Goal: Task Accomplishment & Management: Manage account settings

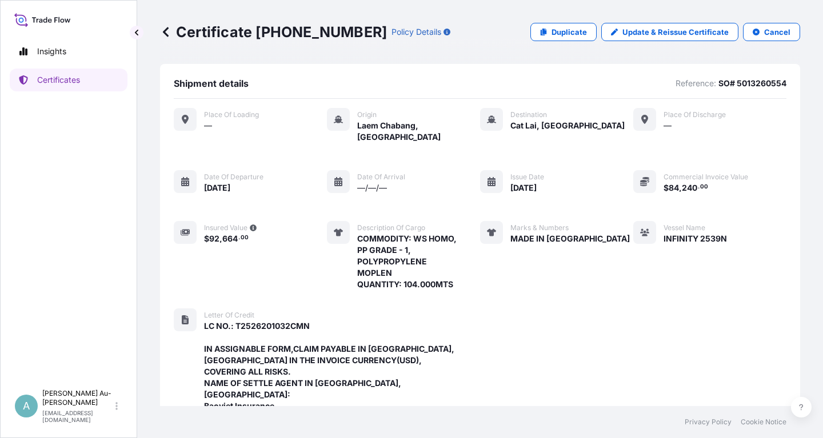
scroll to position [406, 0]
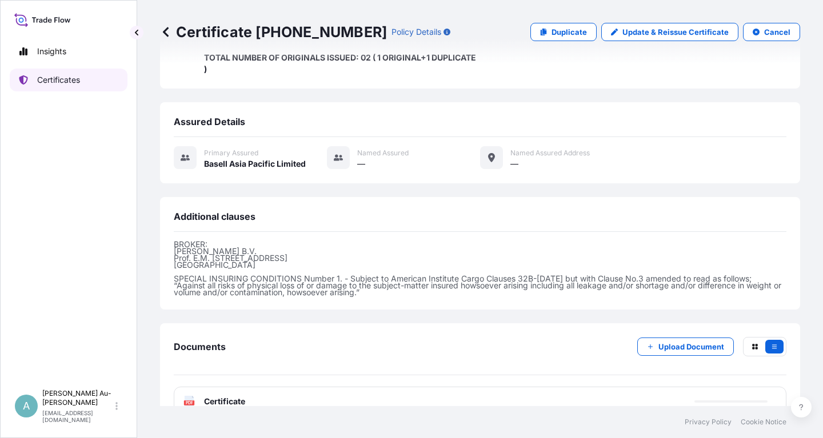
click at [49, 85] on p "Certificates" at bounding box center [58, 79] width 43 height 11
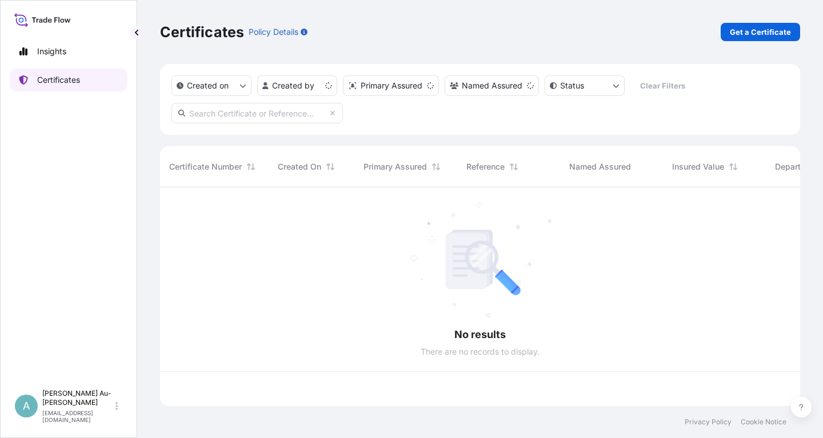
scroll to position [225, 640]
click at [235, 114] on input "text" at bounding box center [256, 113] width 171 height 21
click at [446, 118] on div "Created on Created by Primary Assured Named Assured Status Clear Filters" at bounding box center [480, 99] width 640 height 71
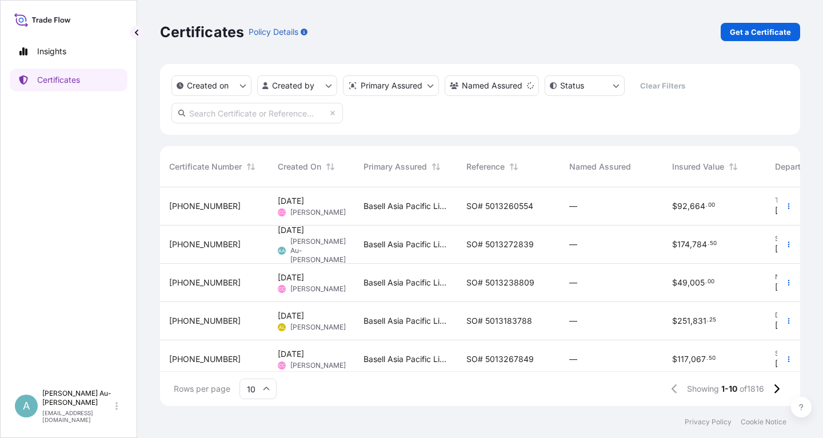
click at [241, 114] on input "text" at bounding box center [256, 113] width 171 height 21
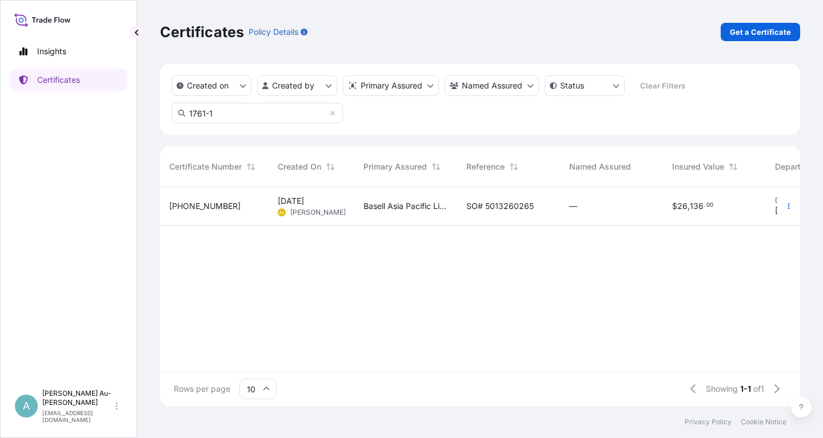
type input "1761-1"
click at [494, 207] on span "SO# 5013260265" at bounding box center [499, 206] width 67 height 11
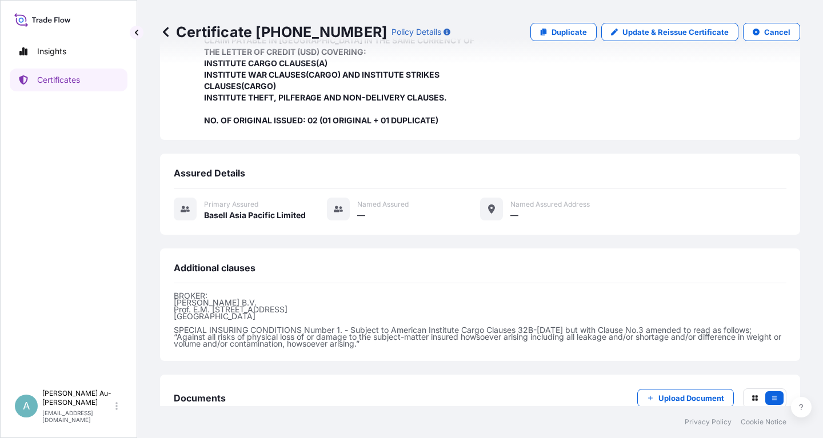
scroll to position [337, 0]
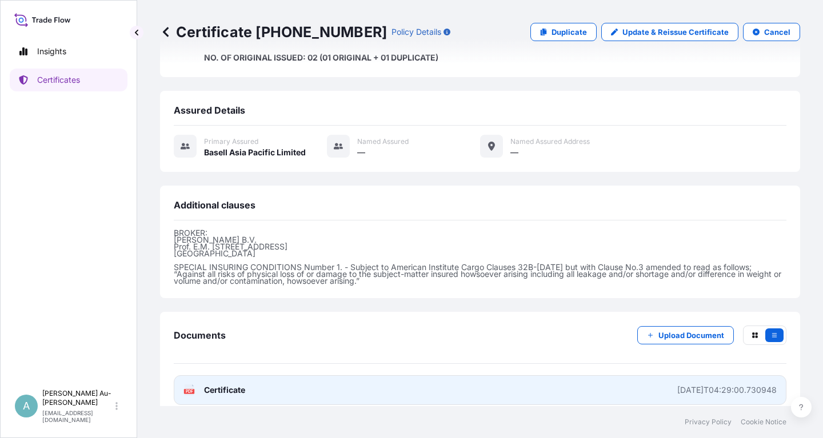
click at [253, 385] on link "PDF Certificate [DATE]T04:29:00.730948" at bounding box center [480, 390] width 613 height 30
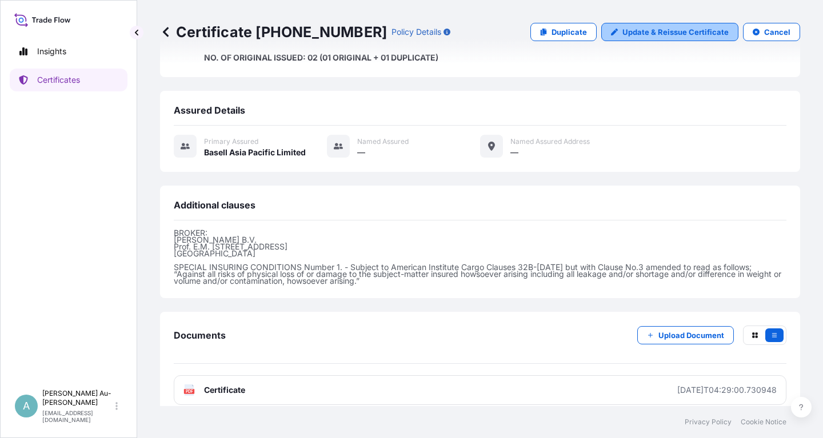
click at [658, 33] on p "Update & Reissue Certificate" at bounding box center [675, 31] width 106 height 11
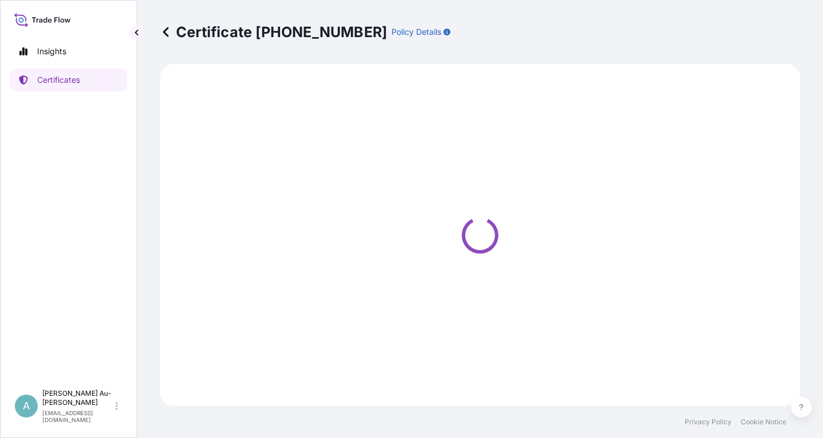
select select "Sea"
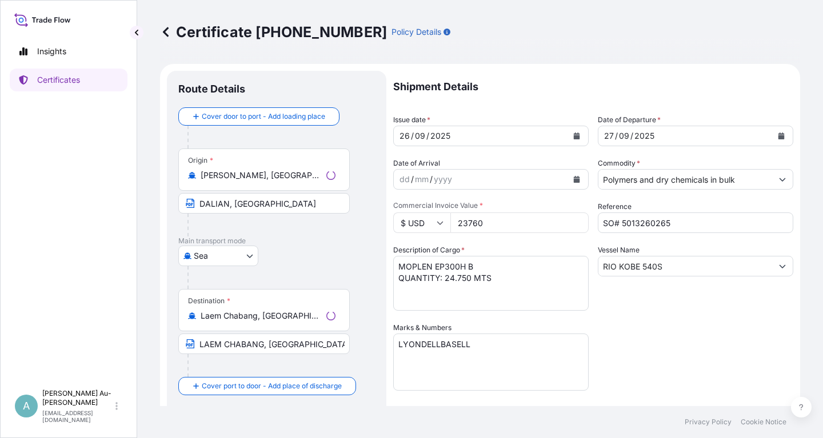
select select "32034"
click at [575, 136] on icon "Calendar" at bounding box center [577, 136] width 6 height 7
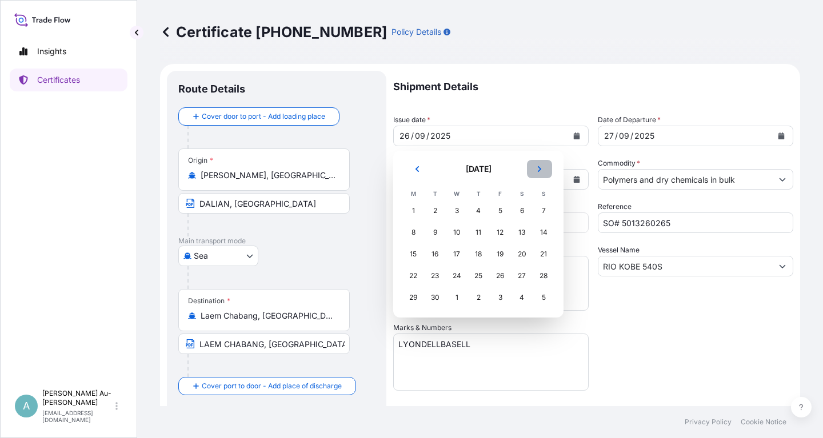
click at [540, 169] on icon "Next" at bounding box center [539, 169] width 3 height 6
click at [522, 214] on div "4" at bounding box center [521, 211] width 21 height 21
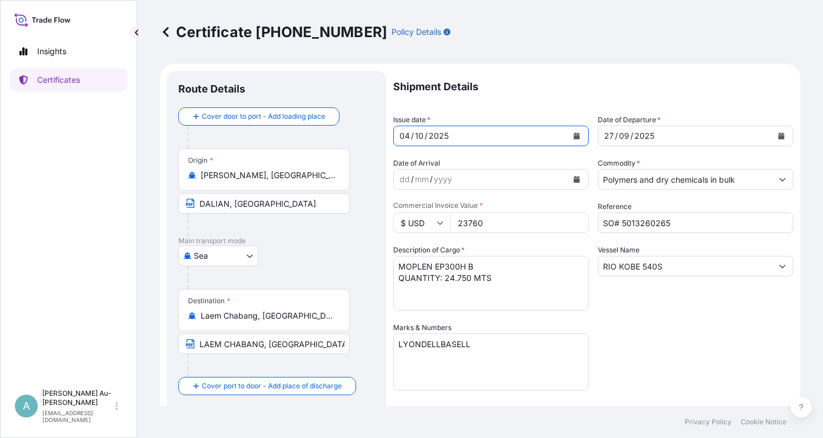
click at [778, 135] on icon "Calendar" at bounding box center [781, 136] width 7 height 7
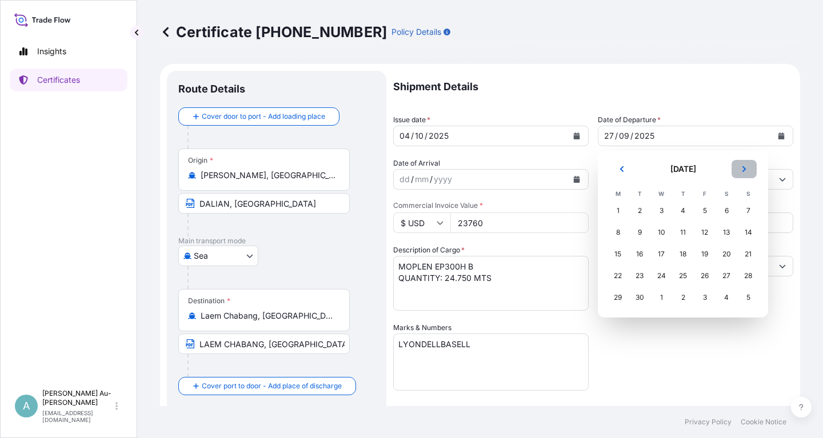
click at [743, 171] on icon "Next" at bounding box center [743, 169] width 3 height 6
click at [744, 211] on div "5" at bounding box center [748, 211] width 21 height 21
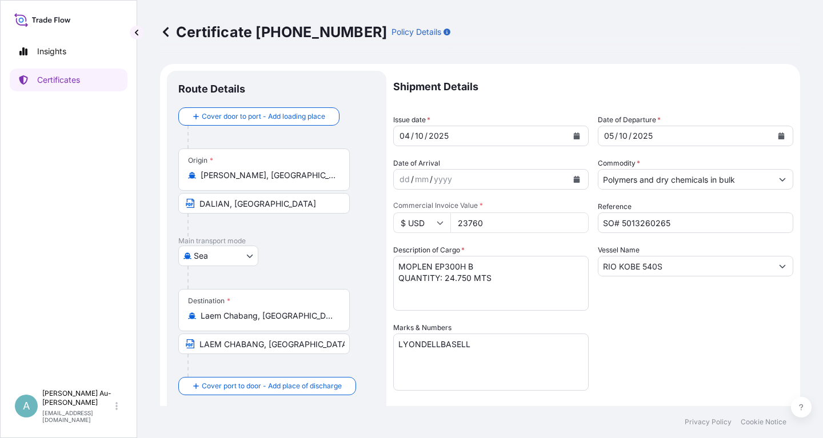
drag, startPoint x: 691, startPoint y: 350, endPoint x: 701, endPoint y: 341, distance: 13.3
click at [696, 346] on div "Shipment Details Issue date * [DATE] Date of Departure * [DATE] Date of Arrival…" at bounding box center [593, 365] width 400 height 588
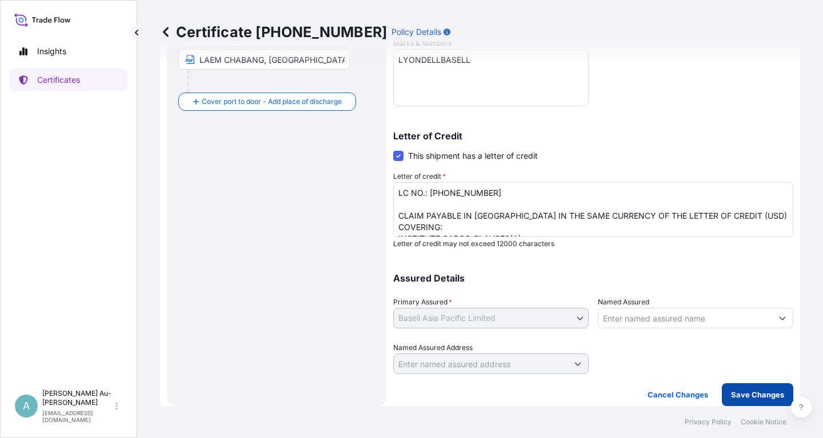
click at [738, 396] on p "Save Changes" at bounding box center [757, 394] width 53 height 11
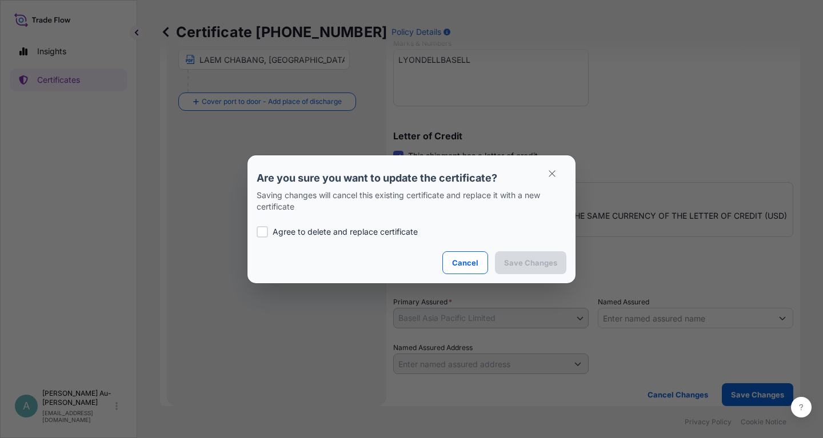
click at [291, 234] on p "Agree to delete and replace certificate" at bounding box center [345, 231] width 145 height 11
checkbox input "true"
click at [526, 265] on p "Save Changes" at bounding box center [530, 262] width 53 height 11
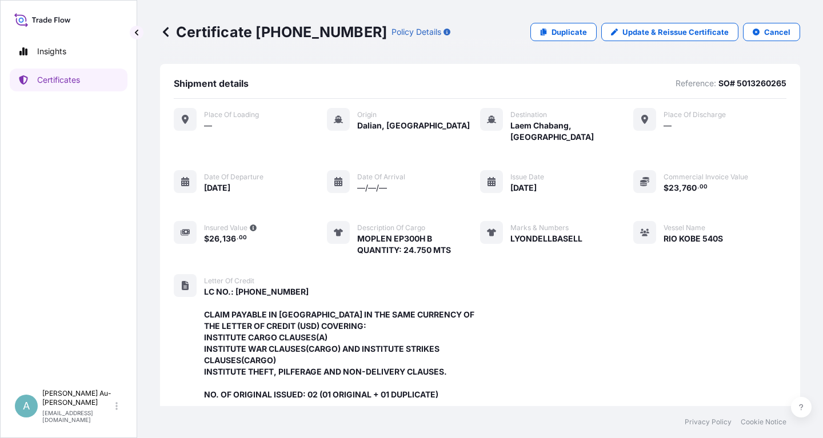
scroll to position [337, 0]
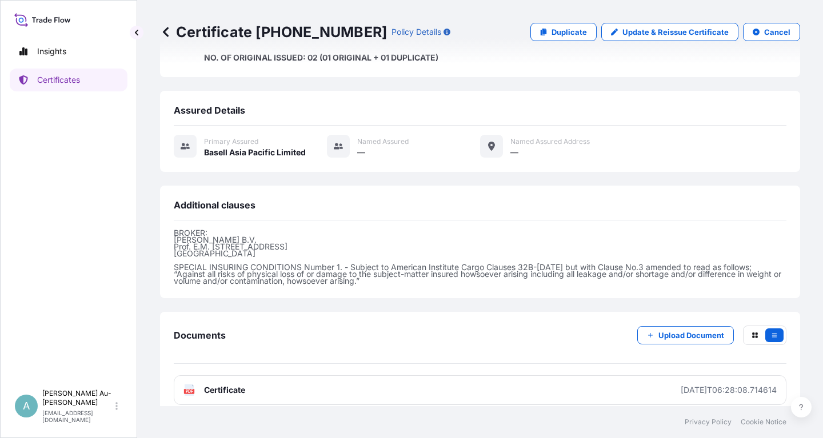
click at [341, 380] on link "PDF Certificate [DATE]T06:28:08.714614" at bounding box center [480, 390] width 613 height 30
click at [67, 84] on p "Certificates" at bounding box center [58, 79] width 43 height 11
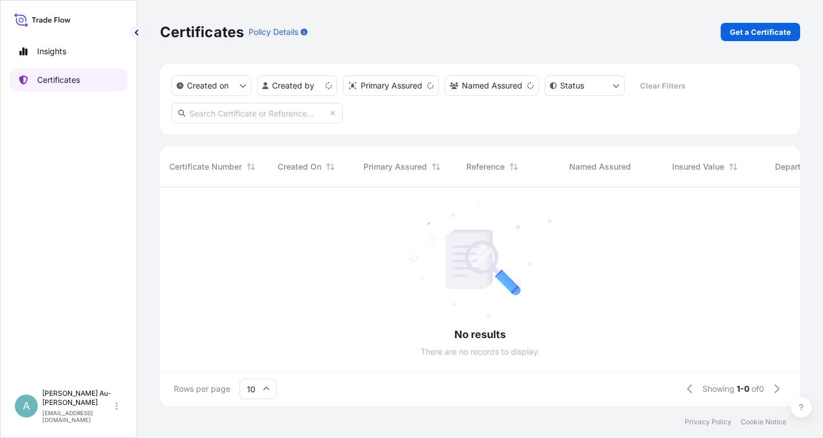
scroll to position [225, 640]
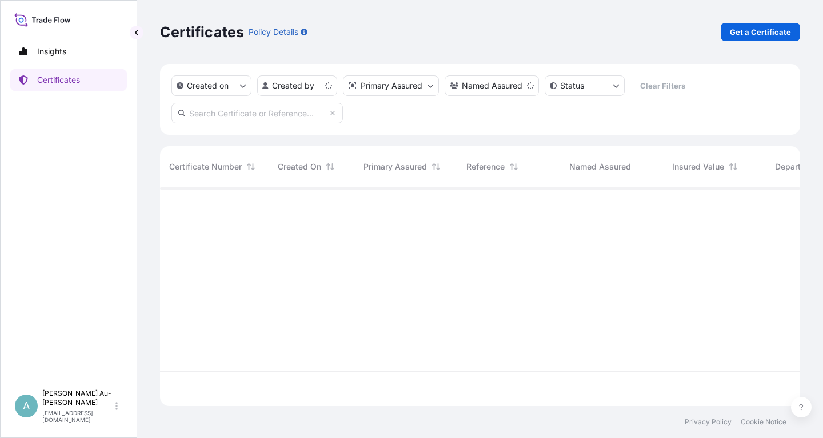
click at [255, 116] on input "text" at bounding box center [256, 113] width 171 height 21
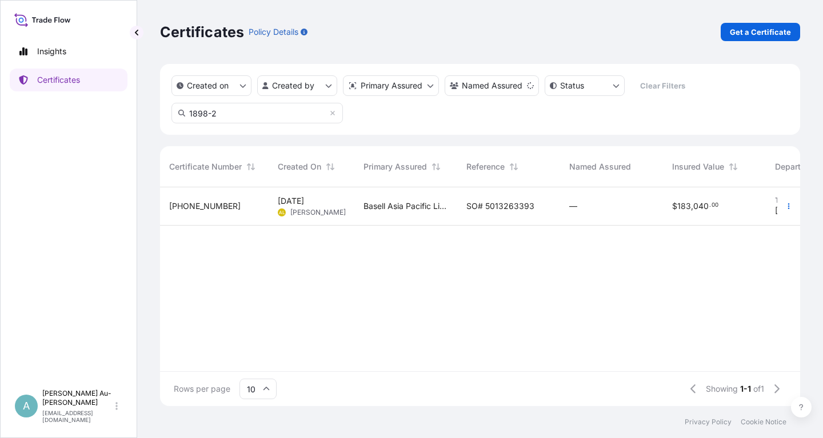
type input "1898-2"
click at [495, 217] on div "SO# 5013263393" at bounding box center [508, 206] width 103 height 38
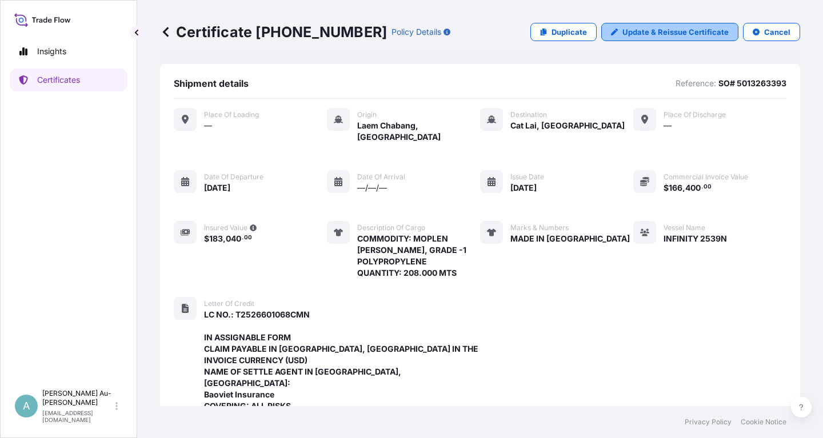
click at [662, 29] on p "Update & Reissue Certificate" at bounding box center [675, 31] width 106 height 11
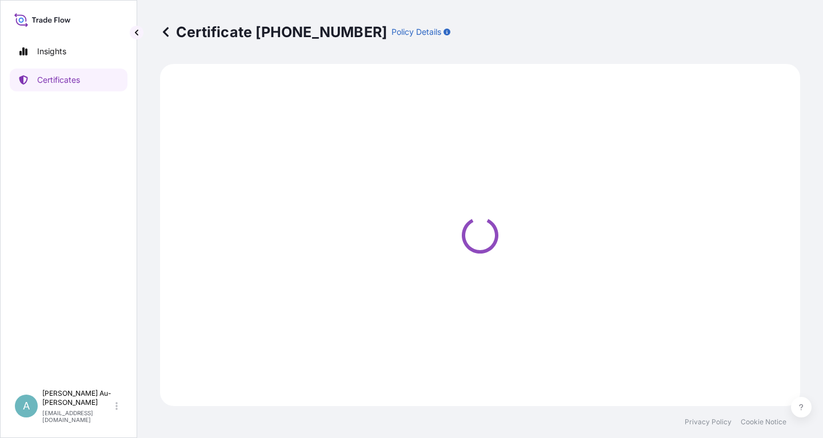
select select "Sea"
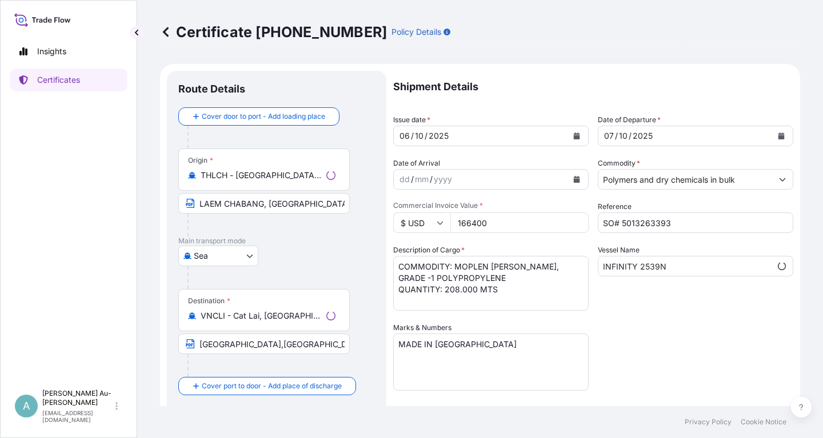
select select "32034"
click at [577, 140] on button "Calendar" at bounding box center [576, 136] width 18 height 18
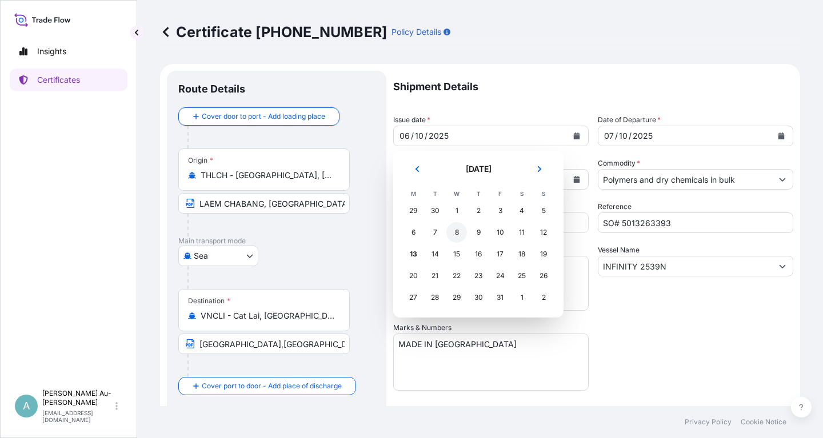
click at [459, 234] on div "8" at bounding box center [456, 232] width 21 height 21
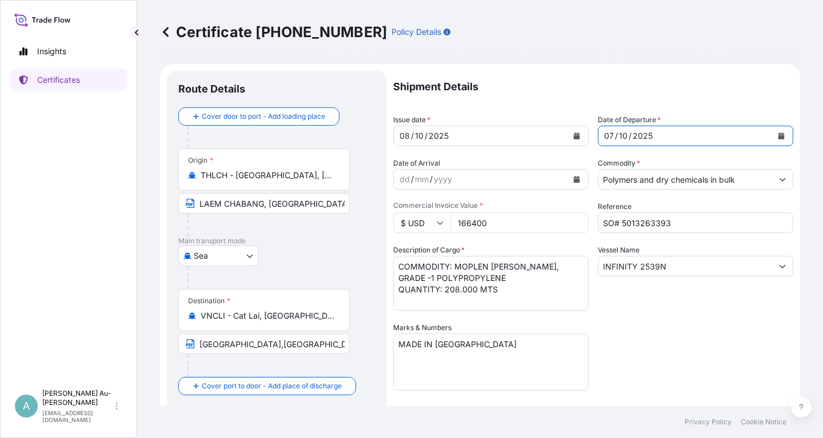
click at [779, 135] on icon "Calendar" at bounding box center [781, 136] width 6 height 7
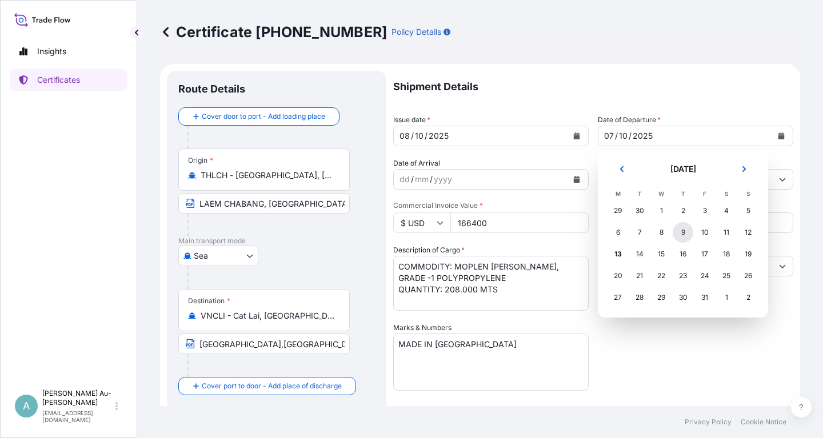
click at [683, 234] on div "9" at bounding box center [683, 232] width 21 height 21
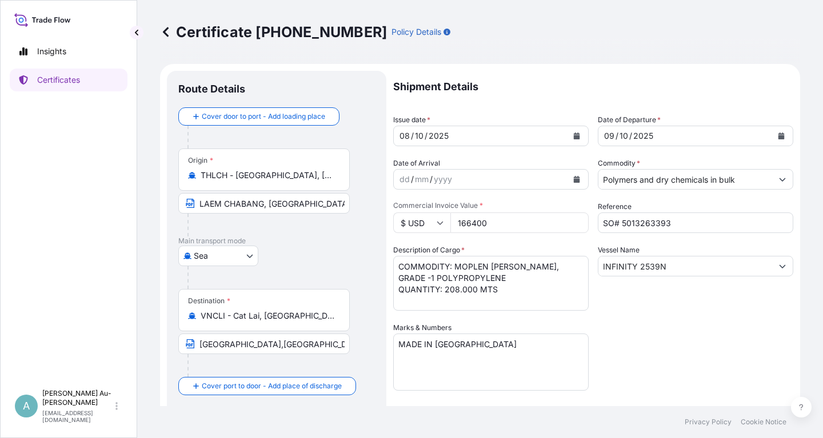
drag, startPoint x: 678, startPoint y: 357, endPoint x: 686, endPoint y: 357, distance: 8.0
click at [686, 357] on div "Shipment Details Issue date * [DATE] Date of Departure * [DATE] Date of Arrival…" at bounding box center [593, 365] width 400 height 588
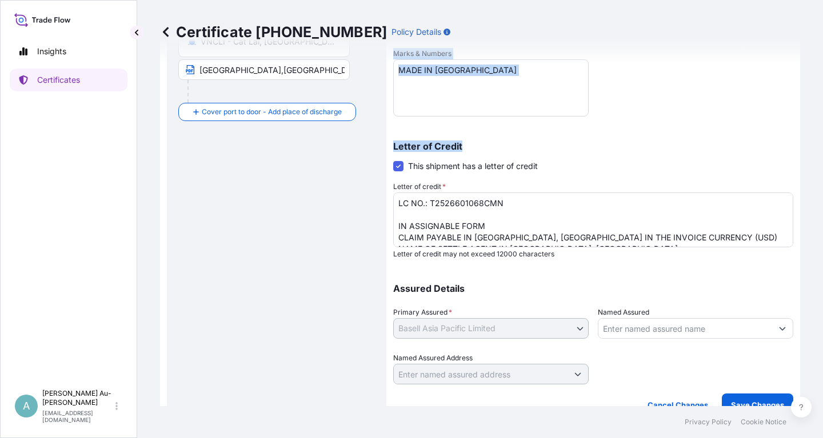
scroll to position [285, 0]
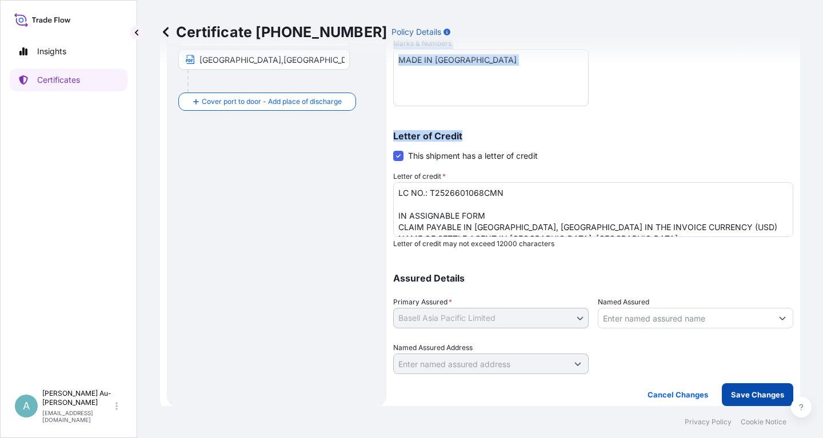
click at [744, 397] on p "Save Changes" at bounding box center [757, 394] width 53 height 11
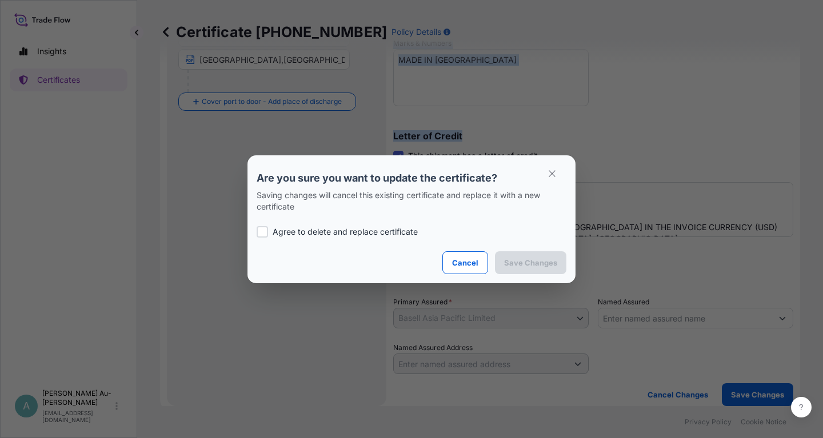
click at [270, 231] on label "Agree to delete and replace certificate" at bounding box center [412, 231] width 310 height 11
checkbox input "true"
click at [520, 262] on p "Save Changes" at bounding box center [530, 262] width 53 height 11
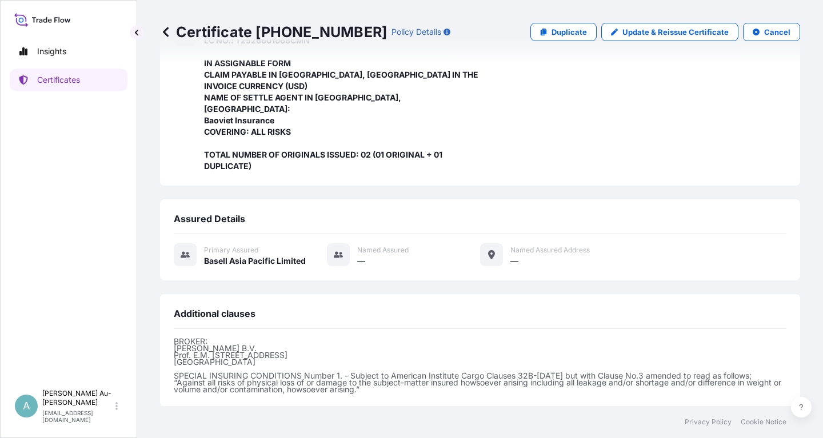
scroll to position [371, 0]
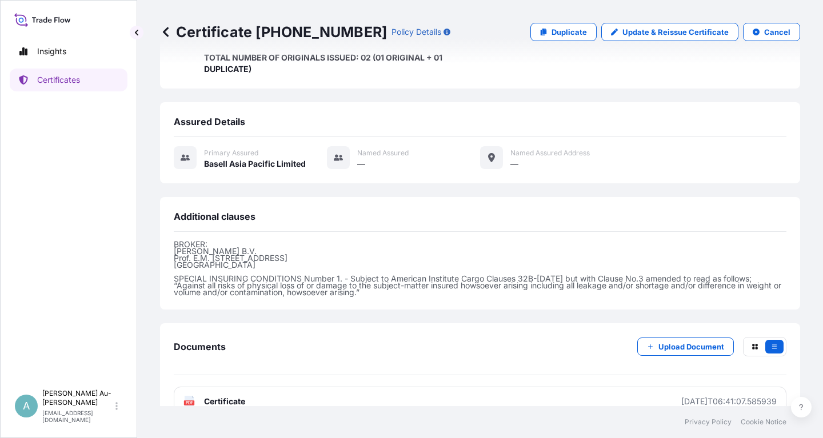
click at [311, 387] on link "PDF Certificate [DATE]T06:41:07.585939" at bounding box center [480, 402] width 613 height 30
click at [84, 82] on link "Certificates" at bounding box center [69, 80] width 118 height 23
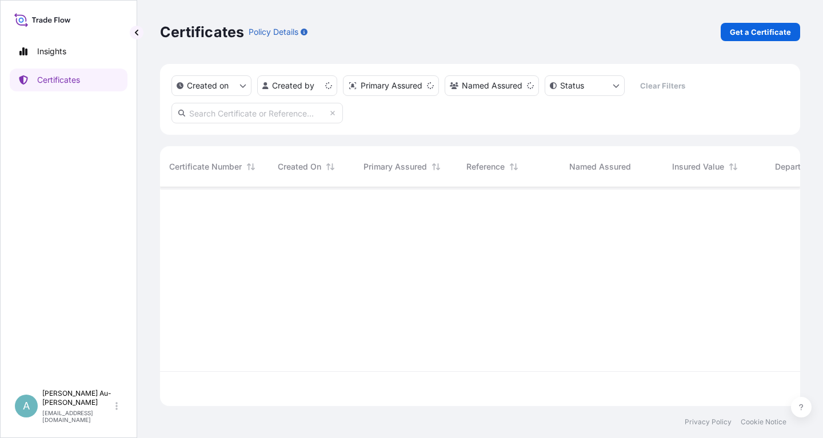
scroll to position [225, 640]
click at [271, 111] on input "text" at bounding box center [256, 113] width 171 height 21
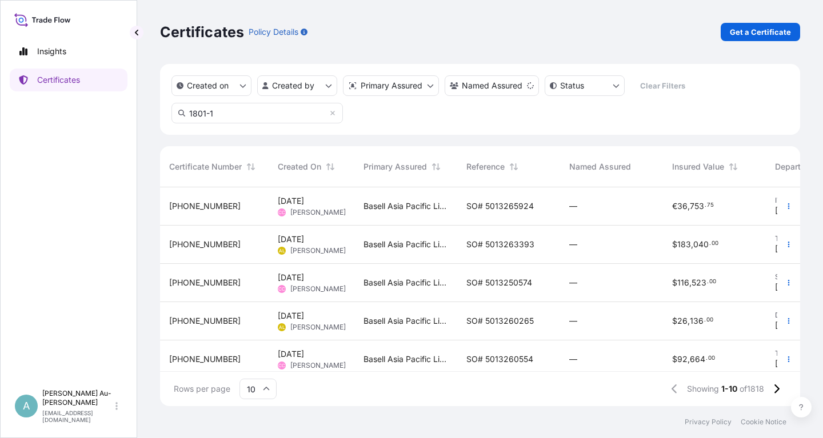
type input "1801-1"
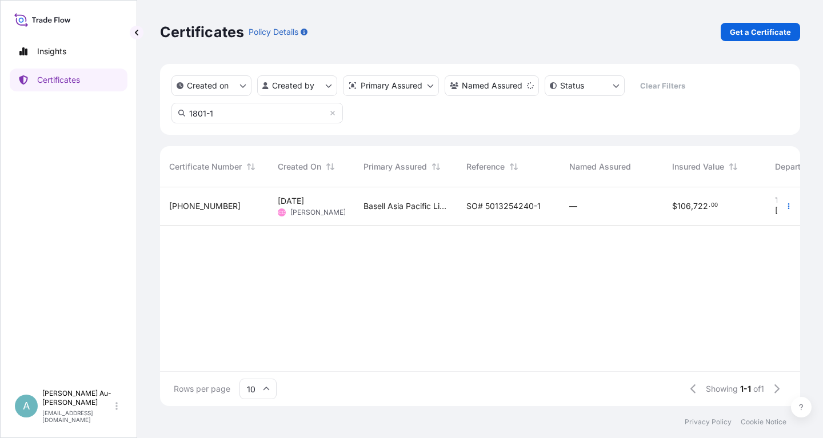
click at [452, 209] on div "Basell Asia Pacific Limited" at bounding box center [405, 206] width 103 height 38
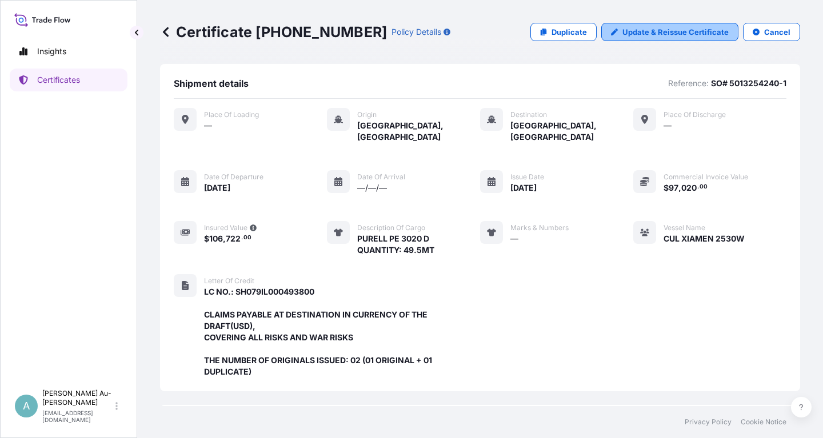
click at [698, 27] on p "Update & Reissue Certificate" at bounding box center [675, 31] width 106 height 11
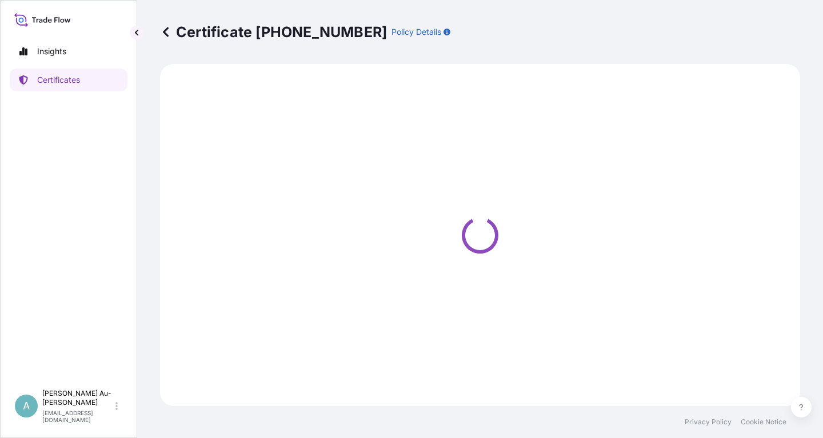
select select "Sea"
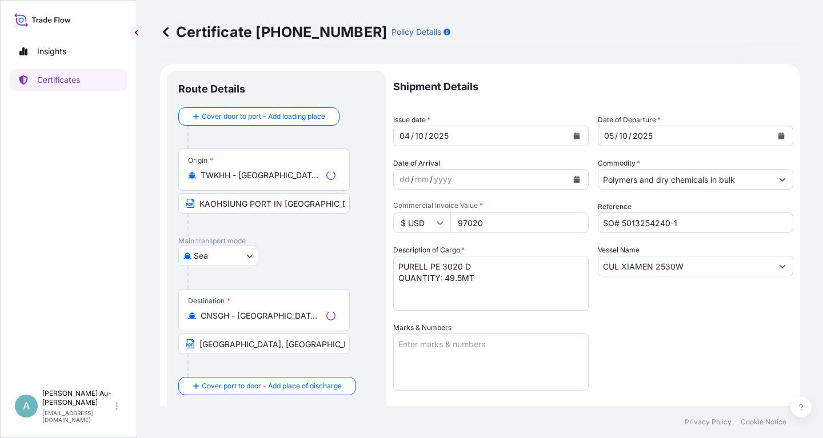
select select "32034"
click at [581, 135] on button "Calendar" at bounding box center [576, 136] width 18 height 18
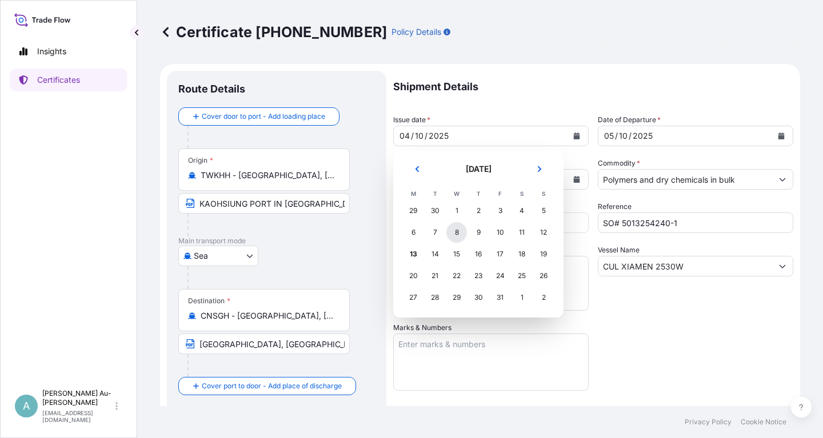
click at [454, 231] on div "8" at bounding box center [456, 232] width 21 height 21
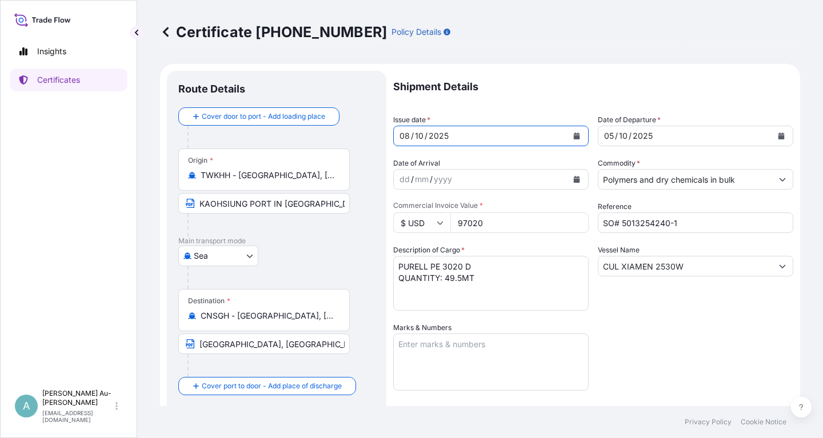
click at [780, 137] on icon "Calendar" at bounding box center [781, 136] width 6 height 7
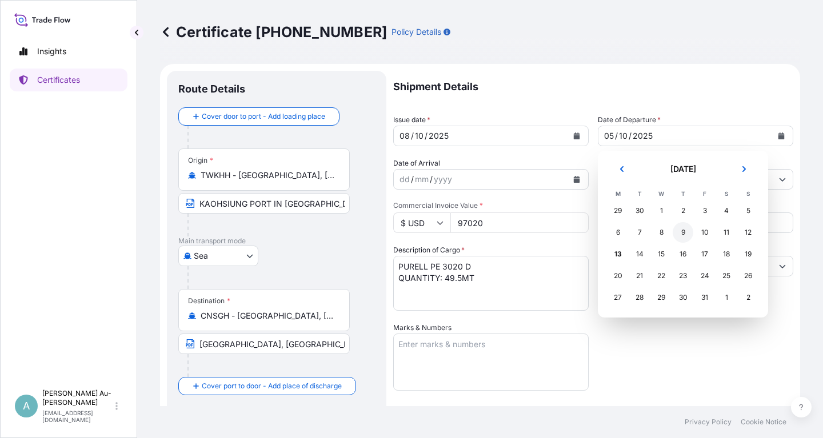
click at [685, 236] on div "9" at bounding box center [683, 232] width 21 height 21
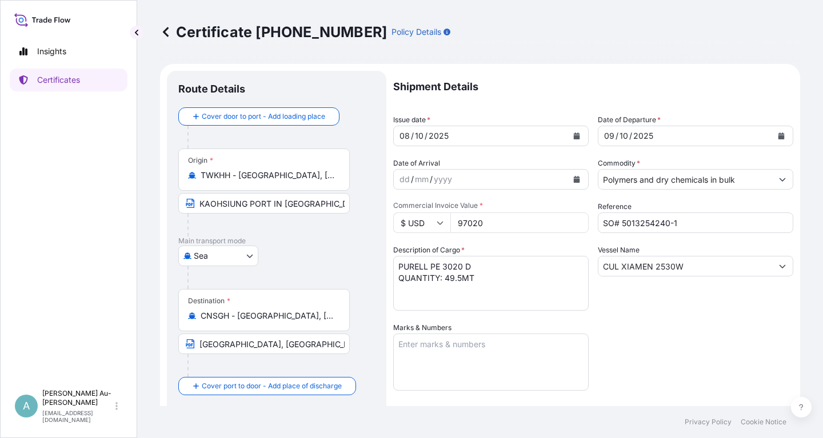
drag, startPoint x: 689, startPoint y: 352, endPoint x: 685, endPoint y: 341, distance: 11.9
click at [687, 350] on div "Shipment Details Issue date * [DATE] Date of Departure * [DATE] Date of Arrival…" at bounding box center [593, 365] width 400 height 588
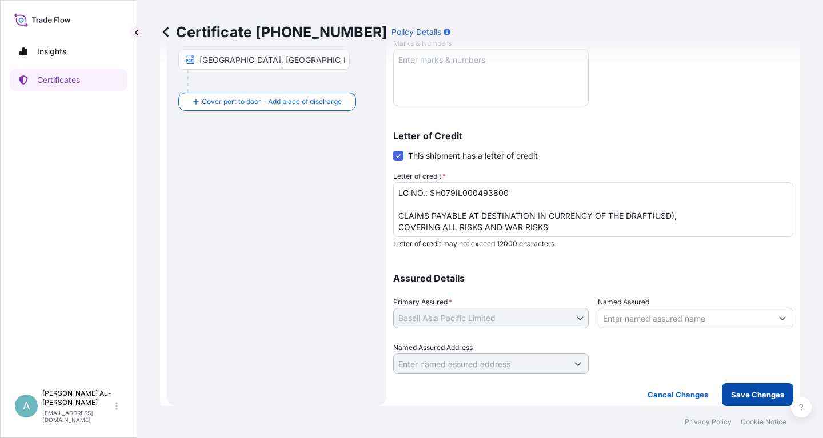
click at [736, 400] on p "Save Changes" at bounding box center [757, 394] width 53 height 11
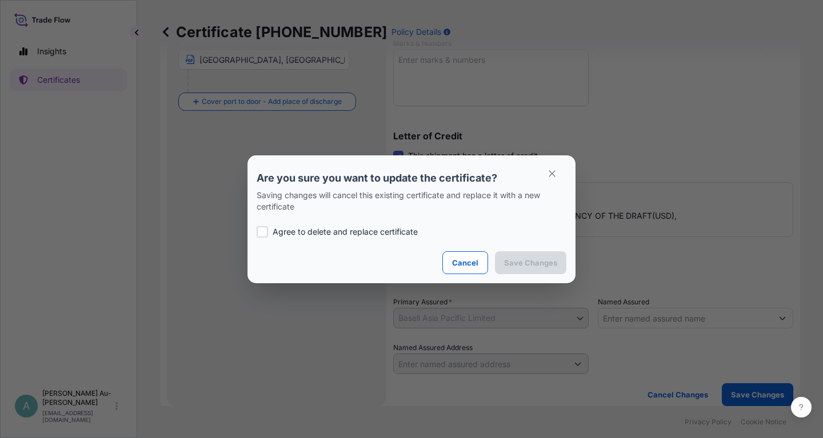
click at [330, 235] on p "Agree to delete and replace certificate" at bounding box center [345, 231] width 145 height 11
checkbox input "true"
click at [529, 259] on p "Save Changes" at bounding box center [530, 262] width 53 height 11
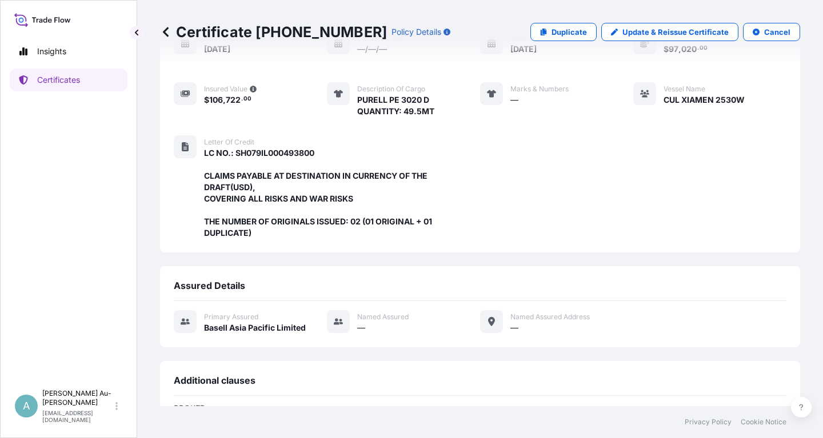
scroll to position [314, 0]
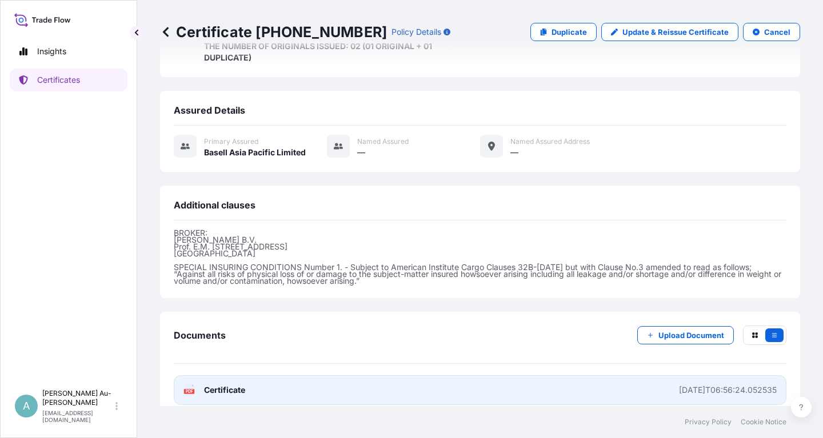
drag, startPoint x: 255, startPoint y: 377, endPoint x: 258, endPoint y: 371, distance: 5.9
click at [256, 375] on link "PDF Certificate [DATE]T06:56:24.052535" at bounding box center [480, 390] width 613 height 30
